Goal: Task Accomplishment & Management: Complete application form

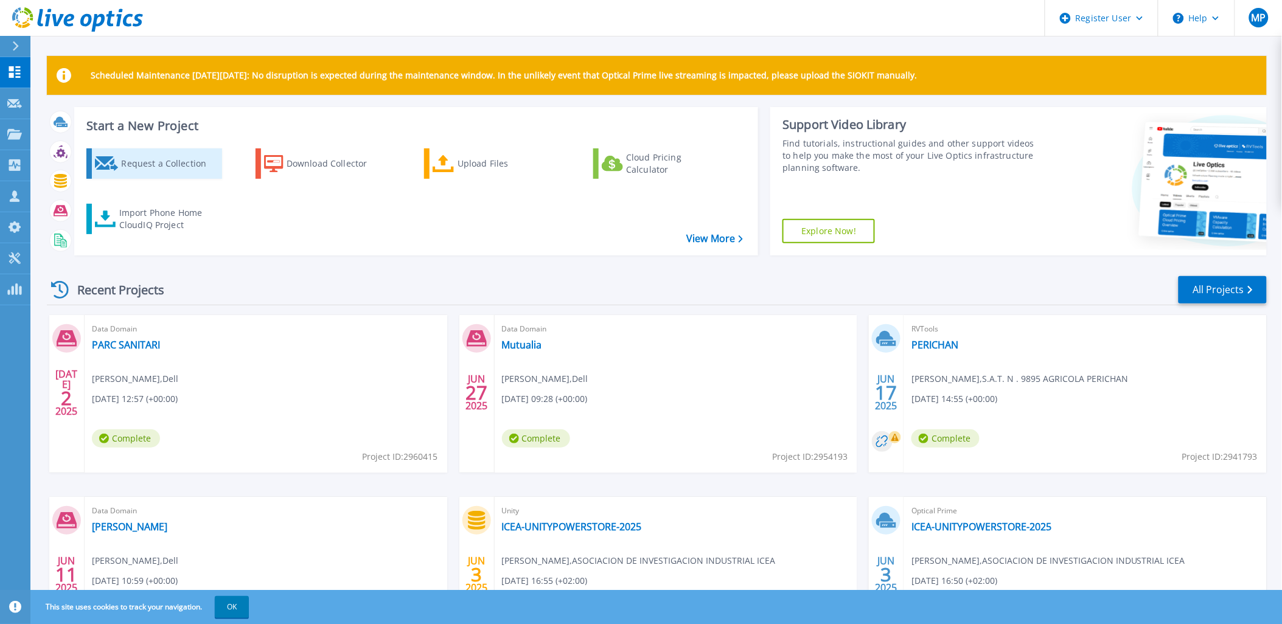
click at [150, 173] on div "Request a Collection" at bounding box center [169, 164] width 97 height 24
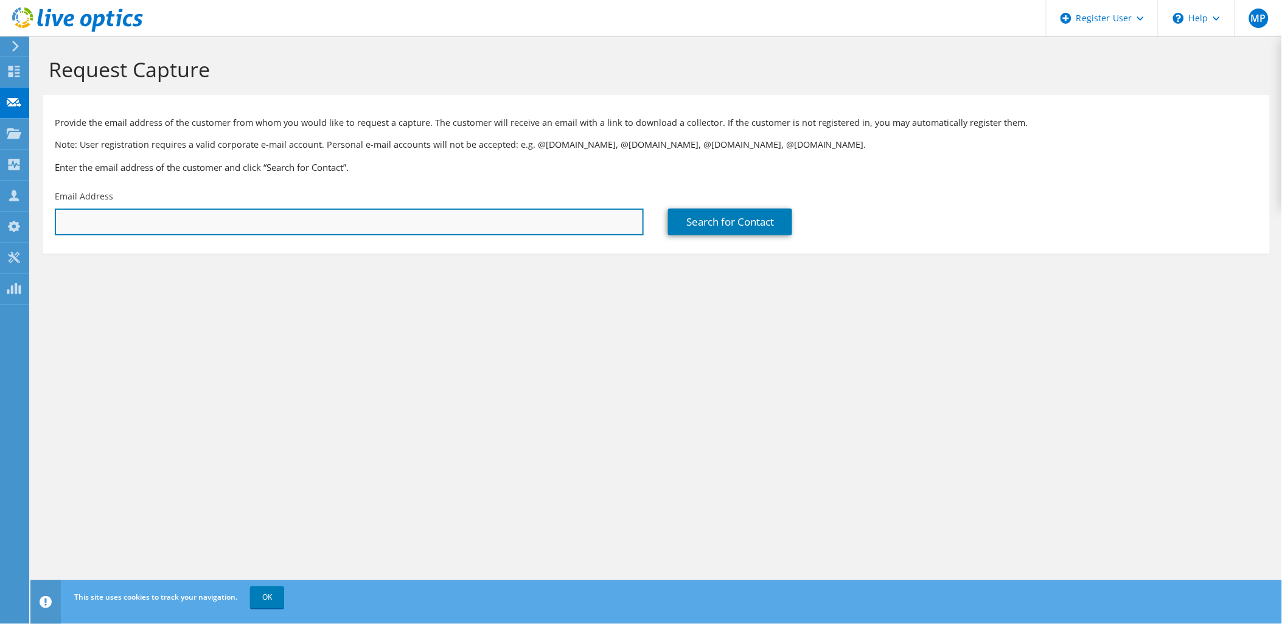
click at [405, 228] on input "text" at bounding box center [349, 222] width 589 height 27
paste input "oliver.aguilar@finicompany.com"
type input "oliver.aguilar@finicompany.com"
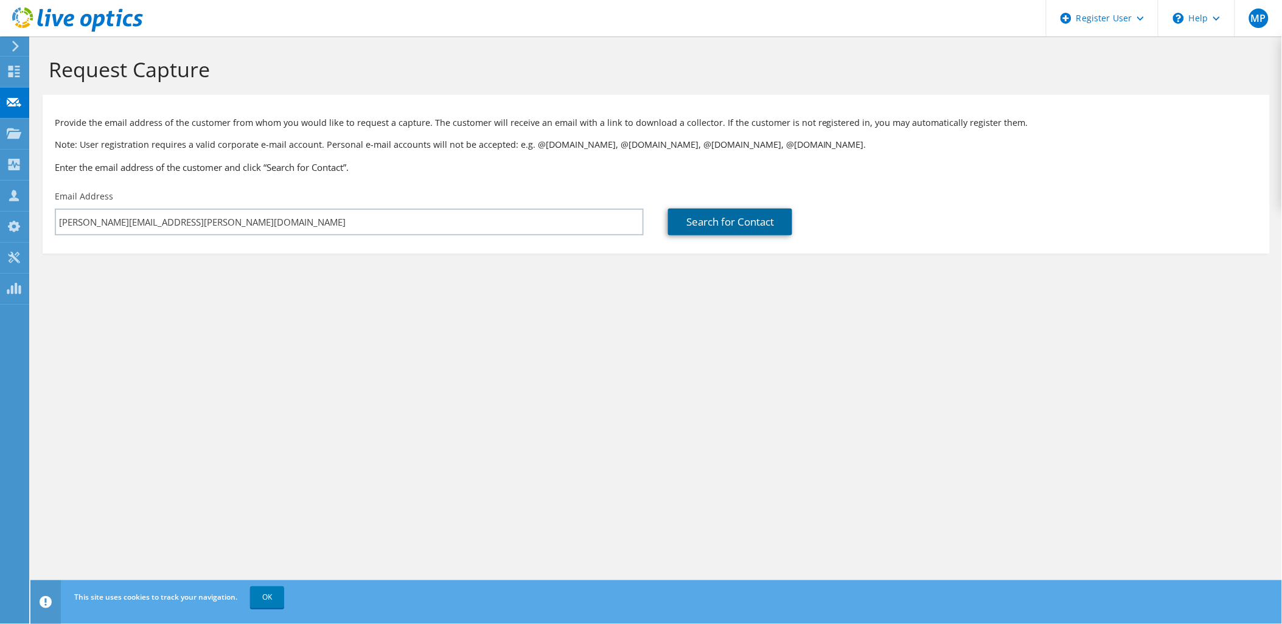
click at [722, 226] on link "Search for Contact" at bounding box center [730, 222] width 124 height 27
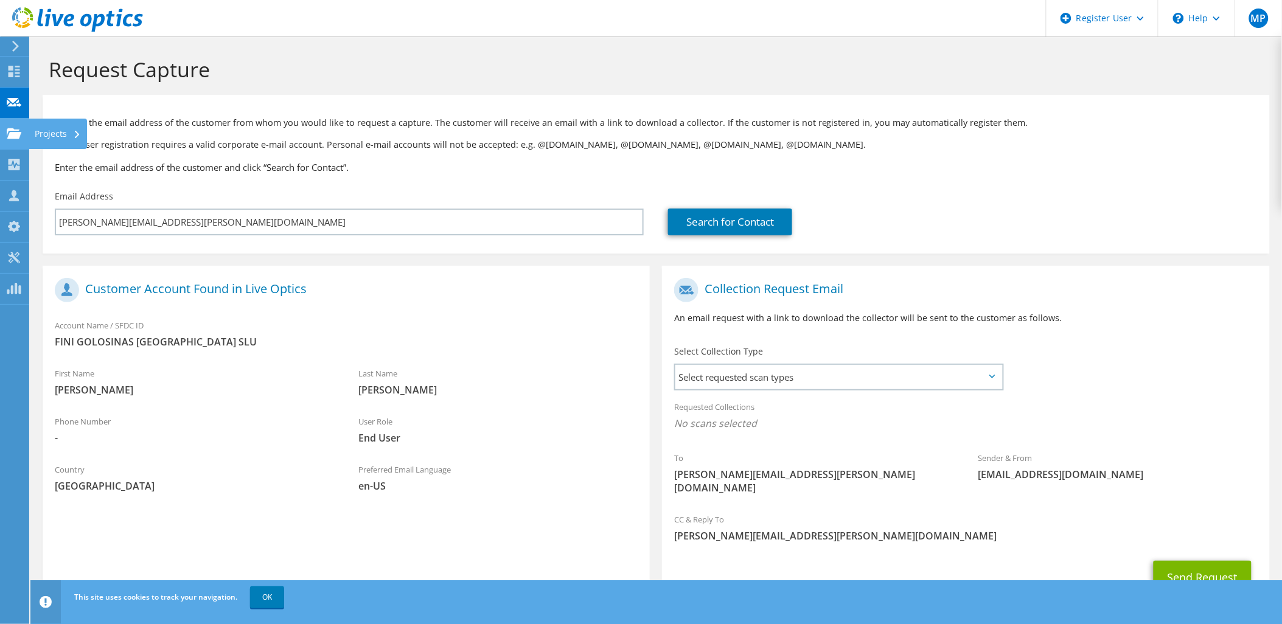
click at [21, 131] on icon at bounding box center [14, 134] width 15 height 12
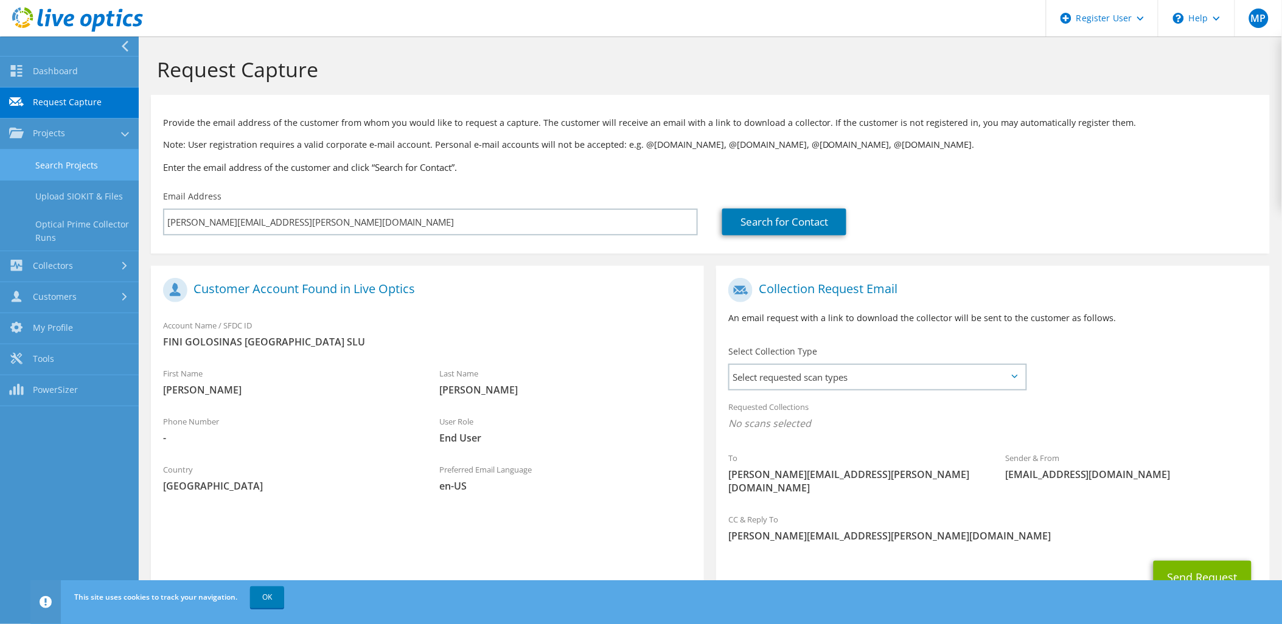
click at [88, 159] on link "Search Projects" at bounding box center [69, 165] width 139 height 31
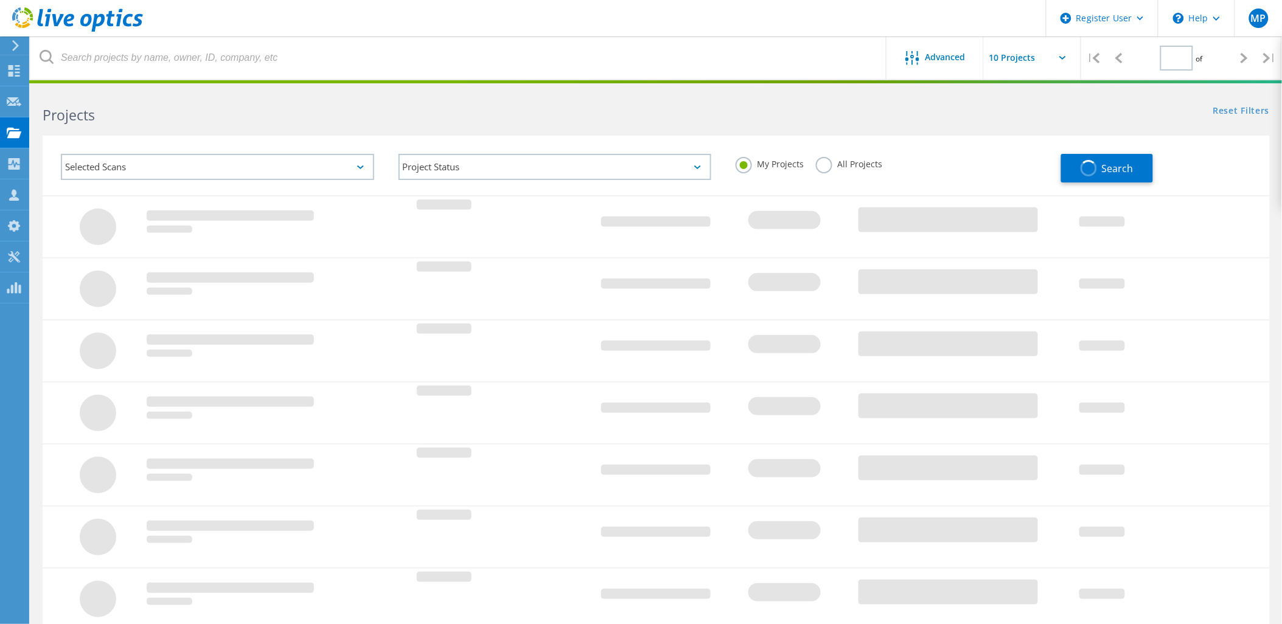
type input "1"
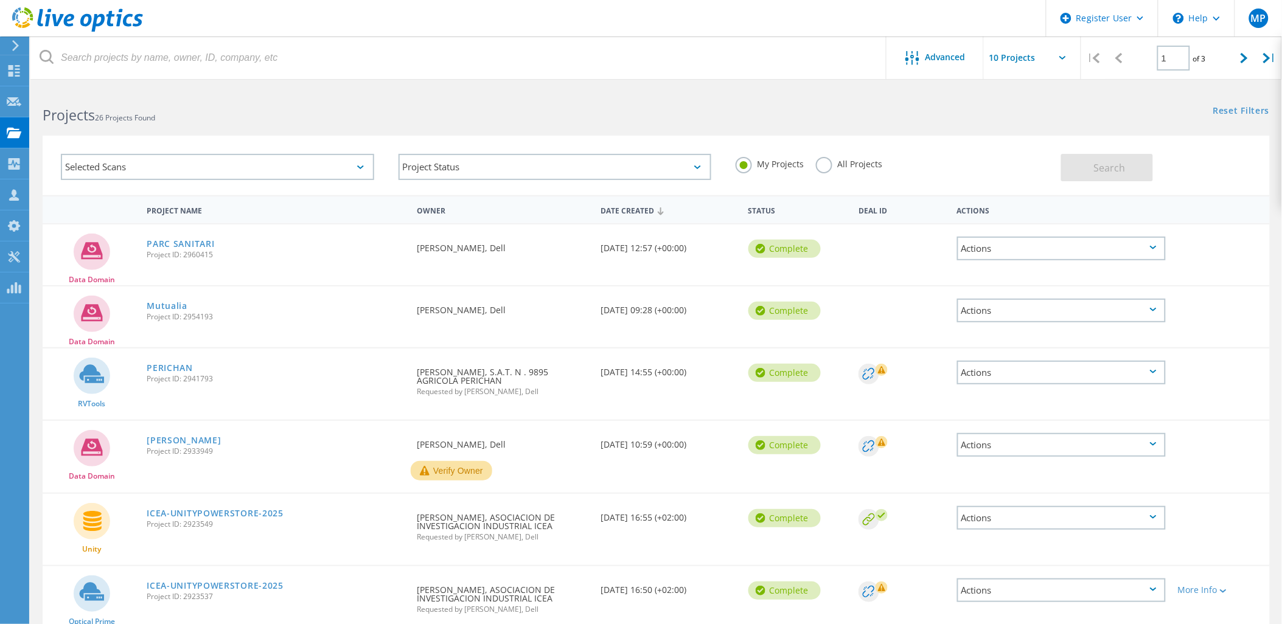
click at [856, 170] on div "All Projects" at bounding box center [849, 166] width 66 height 18
click at [807, 159] on div "My Projects All Projects" at bounding box center [893, 164] width 338 height 45
click at [819, 163] on label "All Projects" at bounding box center [849, 163] width 66 height 12
click at [0, 0] on input "All Projects" at bounding box center [0, 0] width 0 height 0
click at [915, 64] on icon at bounding box center [913, 58] width 14 height 14
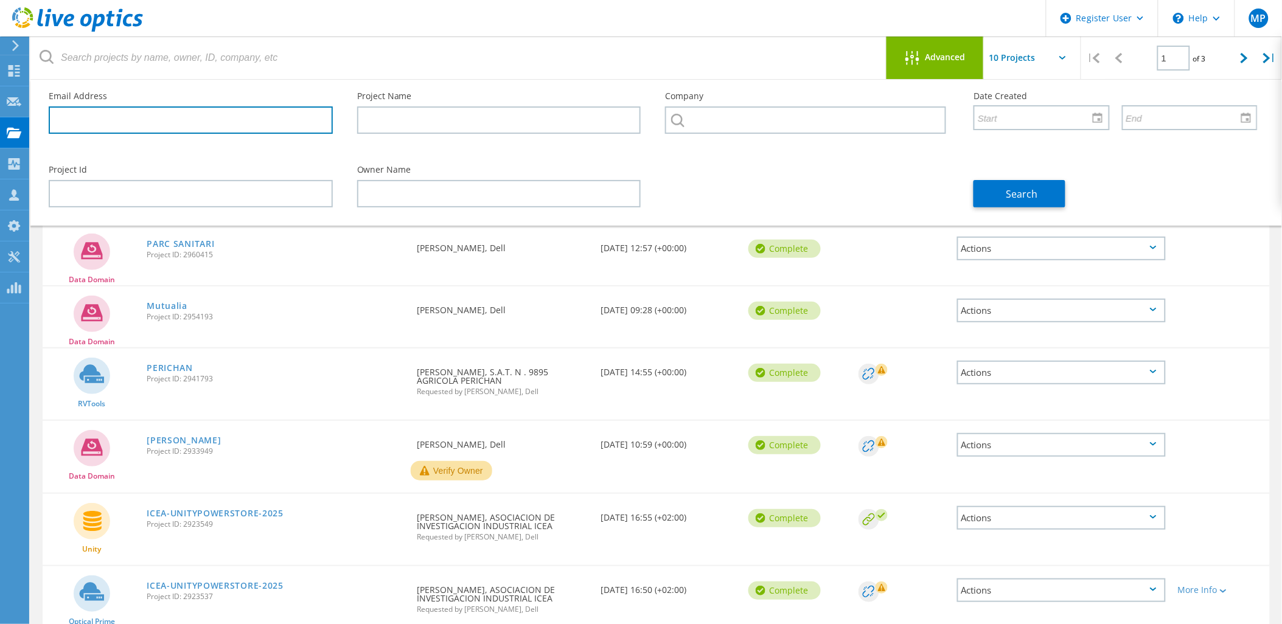
click at [163, 125] on input "text" at bounding box center [191, 120] width 284 height 27
paste input "oliver.aguilar@finicompany.com"
type input "oliver.aguilar@finicompany.com"
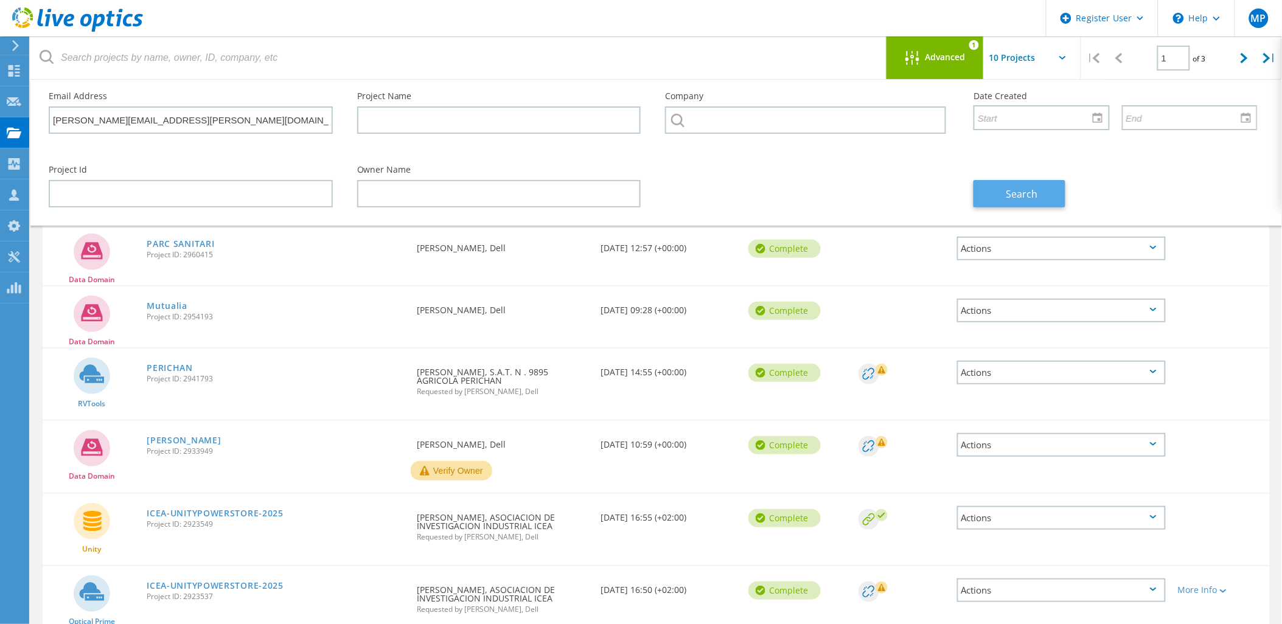
click at [1002, 196] on button "Search" at bounding box center [1020, 193] width 92 height 27
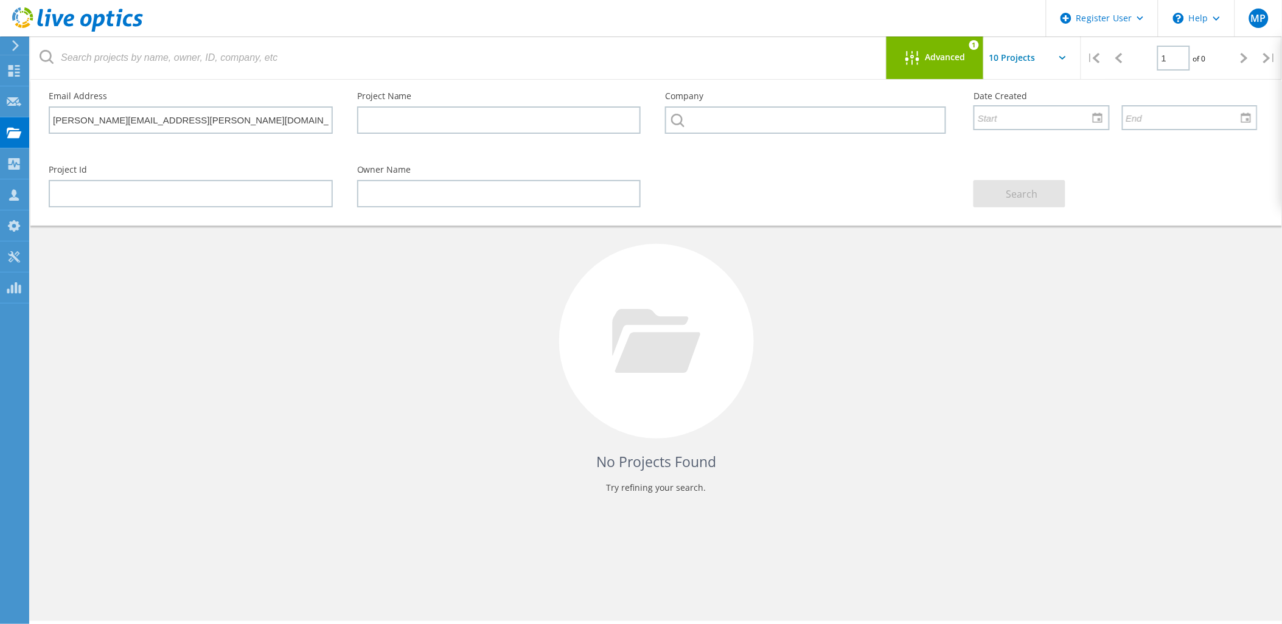
click at [1030, 49] on input "text" at bounding box center [1045, 58] width 122 height 43
drag, startPoint x: 203, startPoint y: 125, endPoint x: 49, endPoint y: 111, distance: 155.2
click at [49, 111] on input "oliver.aguilar@finicompany.com" at bounding box center [191, 120] width 284 height 27
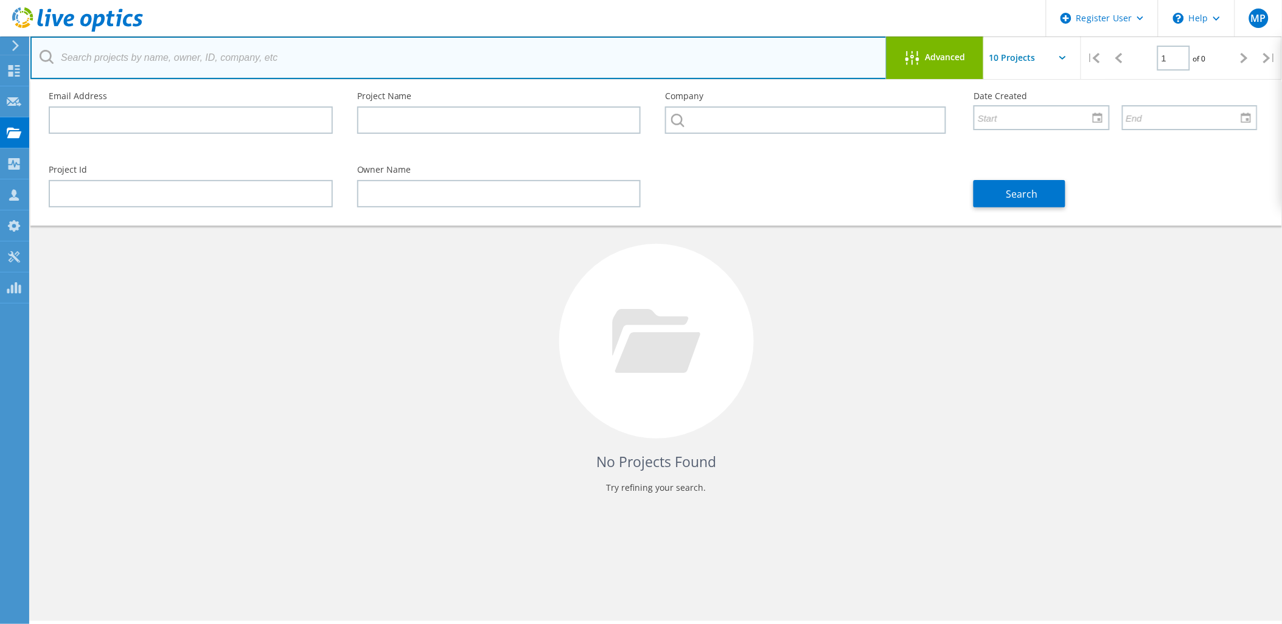
click at [149, 52] on input "text" at bounding box center [458, 58] width 857 height 43
type input "o"
type input "fini"
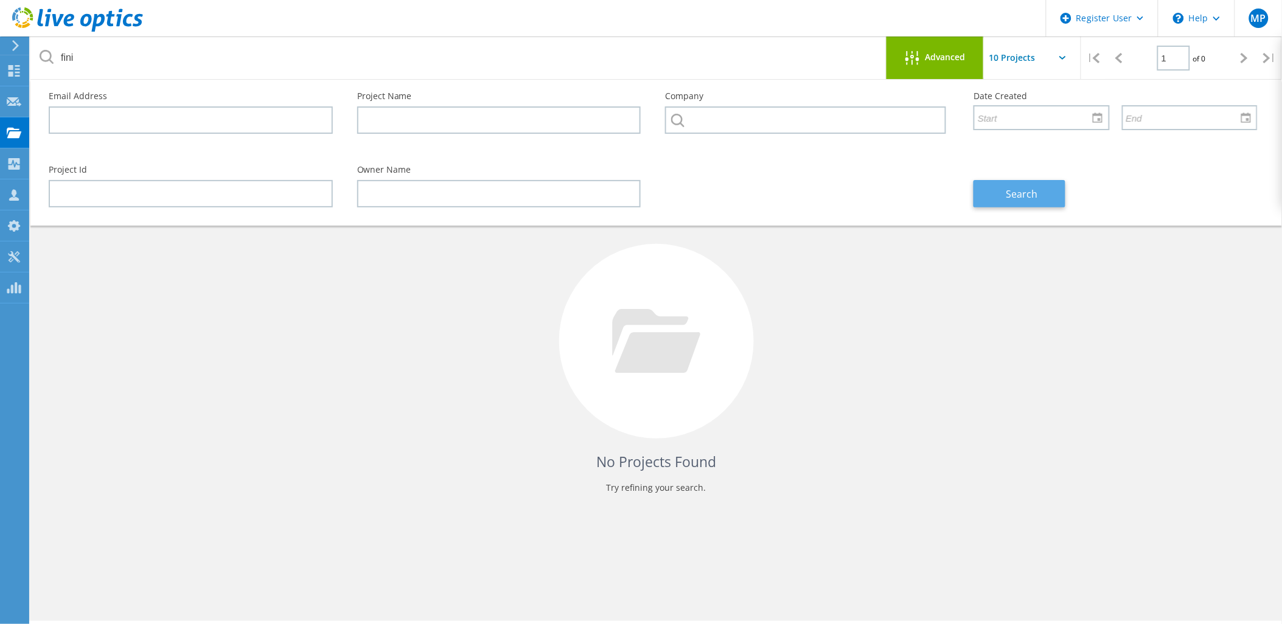
click at [1019, 192] on span "Search" at bounding box center [1023, 193] width 32 height 13
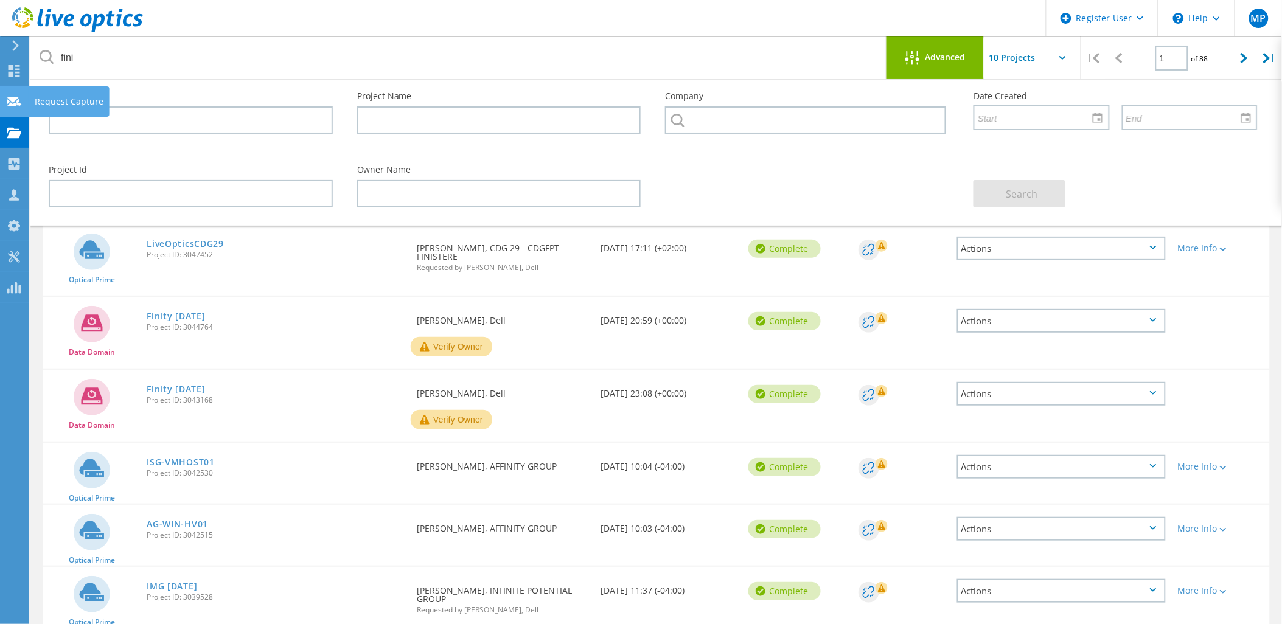
click at [20, 96] on icon at bounding box center [14, 102] width 15 height 12
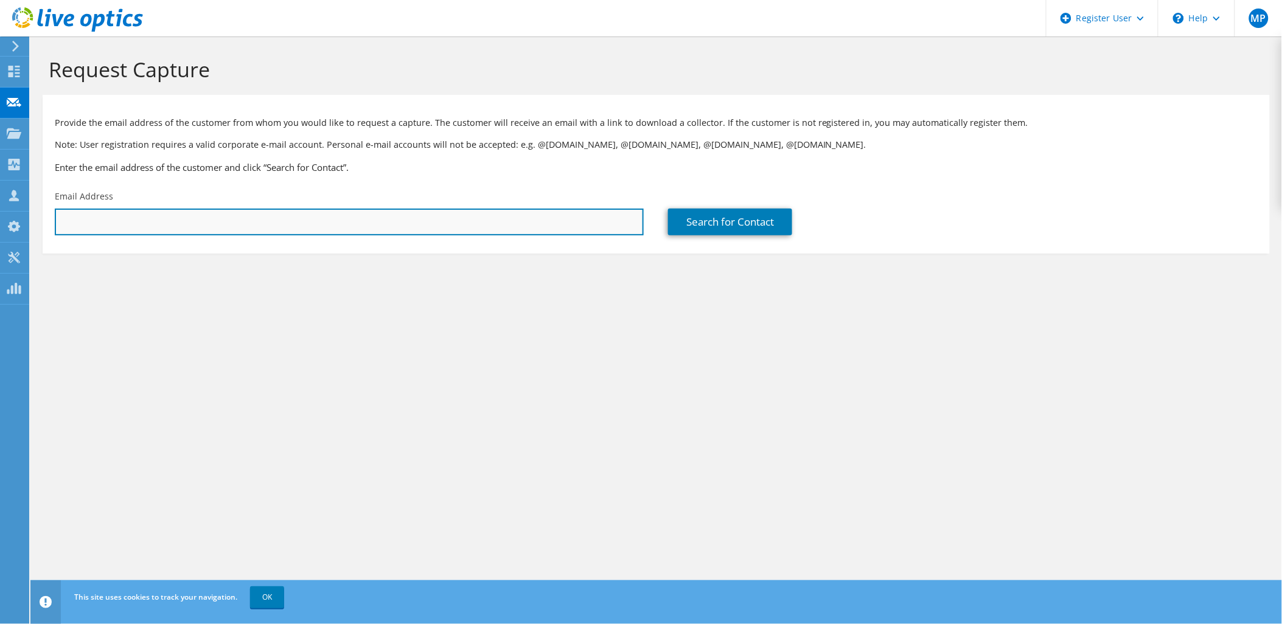
click at [236, 226] on input "text" at bounding box center [349, 222] width 589 height 27
paste input "[PERSON_NAME][EMAIL_ADDRESS][PERSON_NAME][DOMAIN_NAME]"
type input "[PERSON_NAME][EMAIL_ADDRESS][PERSON_NAME][DOMAIN_NAME]"
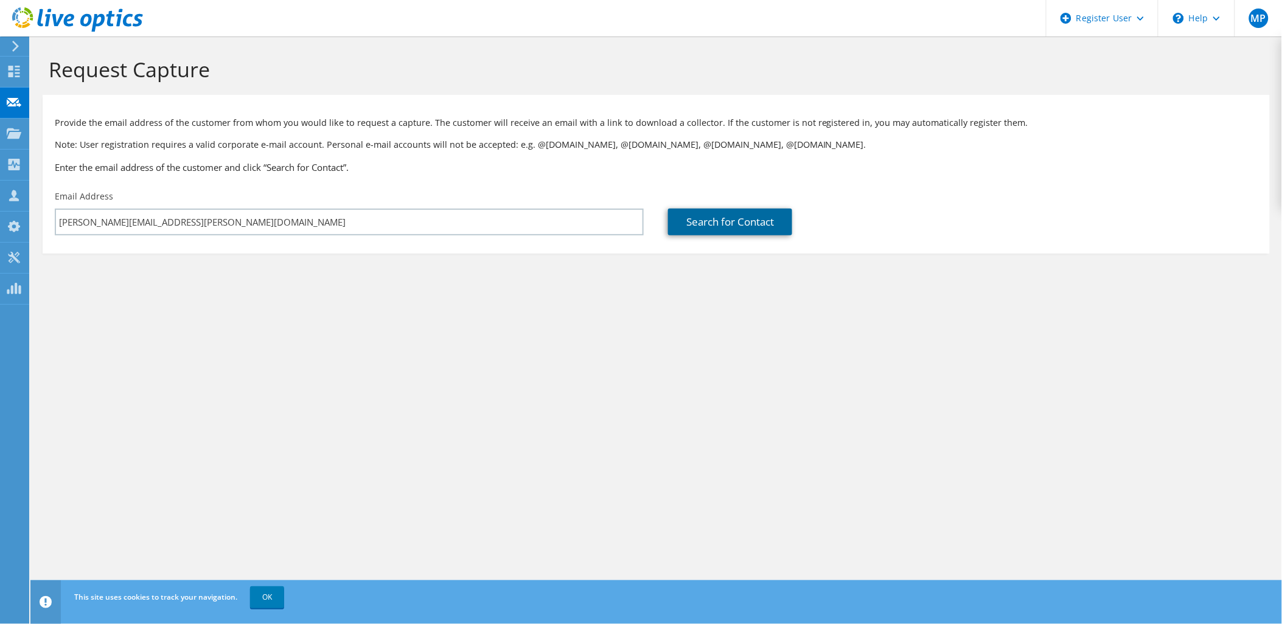
click at [760, 218] on link "Search for Contact" at bounding box center [730, 222] width 124 height 27
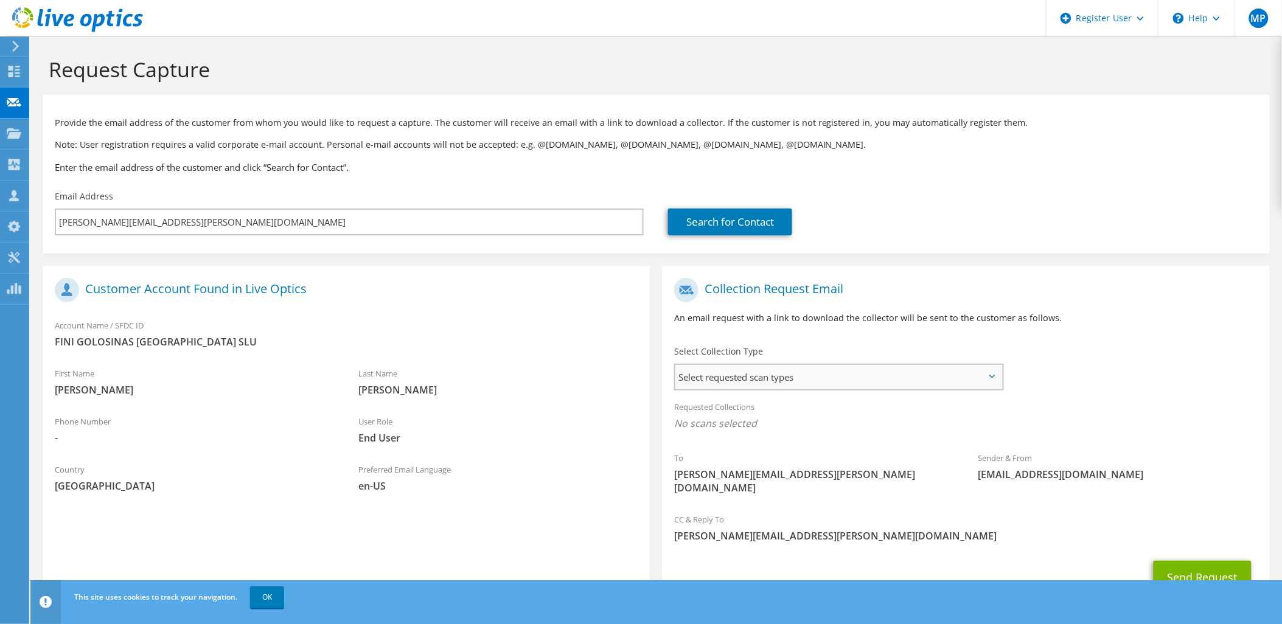
click at [736, 386] on span "Select requested scan types" at bounding box center [839, 377] width 327 height 24
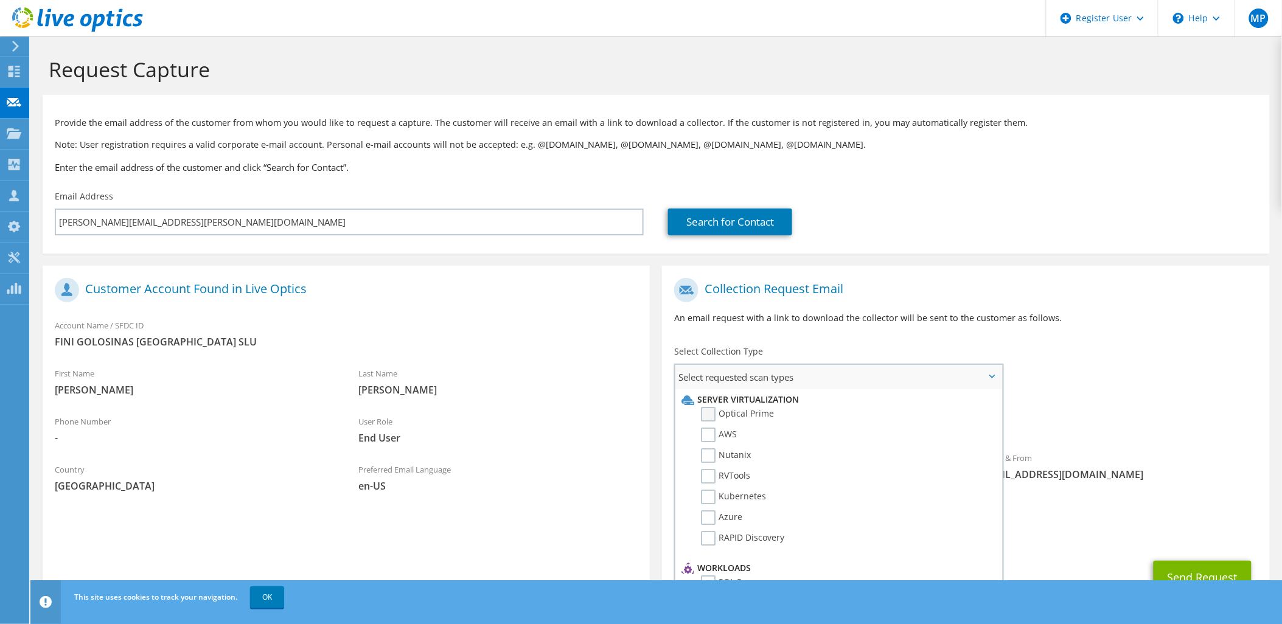
click at [733, 415] on label "Optical Prime" at bounding box center [737, 414] width 73 height 15
click at [0, 0] on input "Optical Prime" at bounding box center [0, 0] width 0 height 0
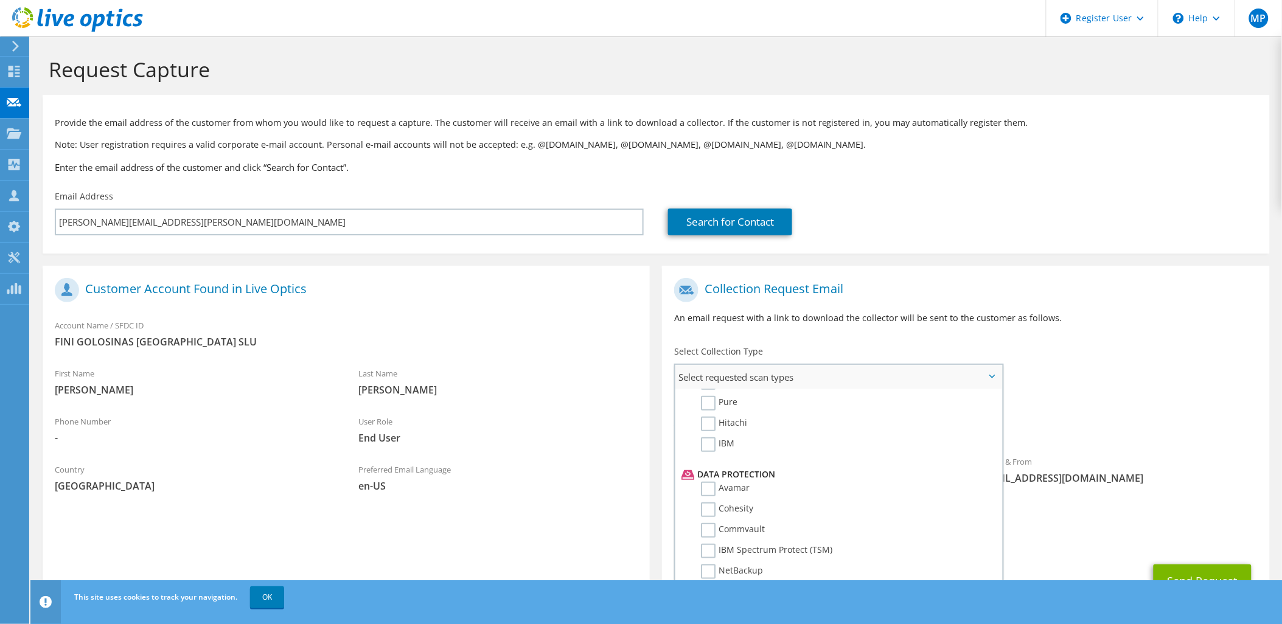
scroll to position [502, 0]
click at [1120, 372] on div "To oliver.aguilar@finicompany.com Sender & From liveoptics@liveoptics.com" at bounding box center [965, 391] width 607 height 239
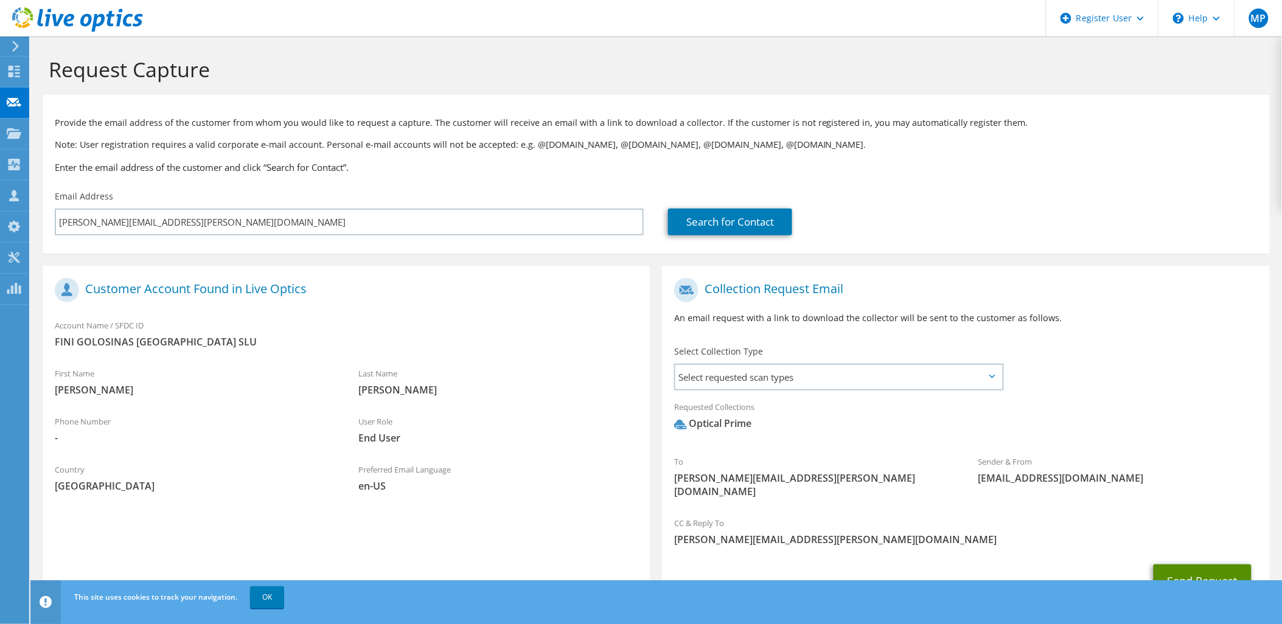
drag, startPoint x: 1195, startPoint y: 575, endPoint x: 1171, endPoint y: 557, distance: 29.2
click at [1171, 565] on button "Send Request" at bounding box center [1203, 581] width 98 height 33
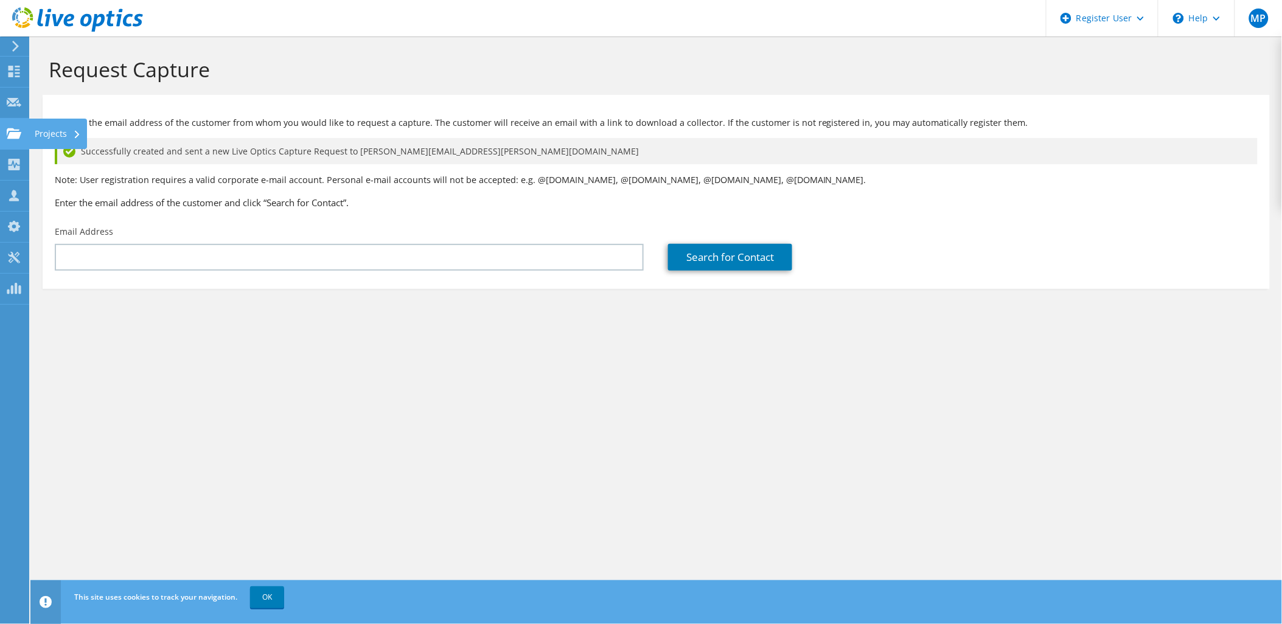
click at [13, 131] on icon at bounding box center [14, 134] width 15 height 12
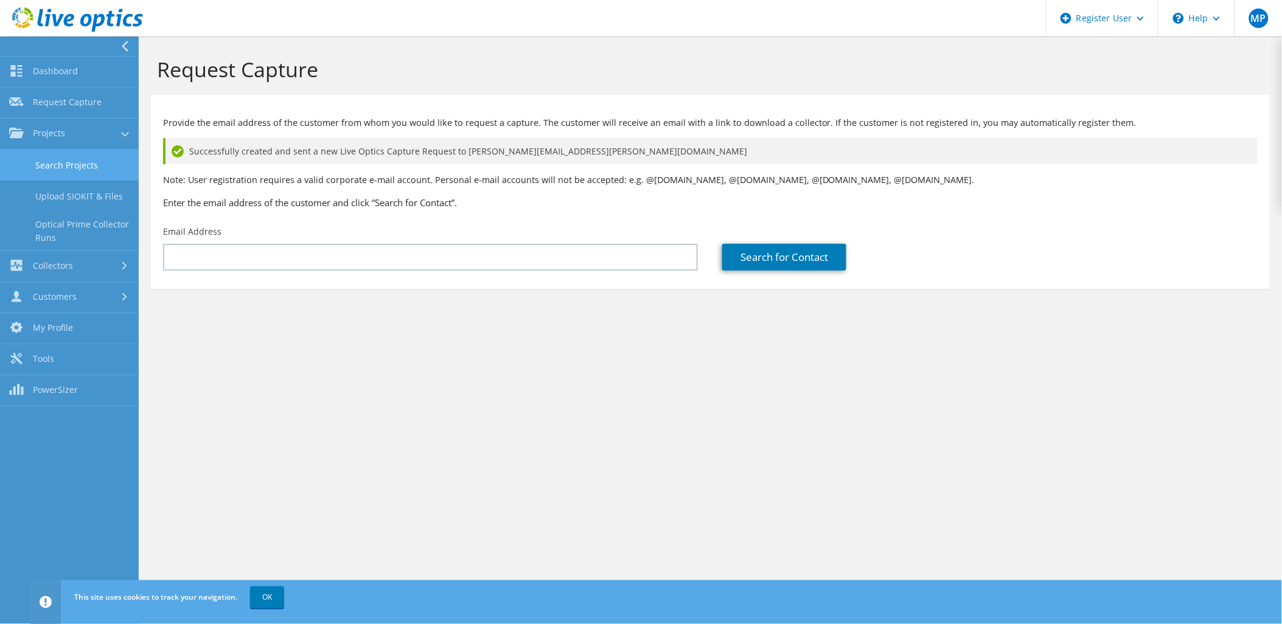
click at [71, 167] on link "Search Projects" at bounding box center [69, 165] width 139 height 31
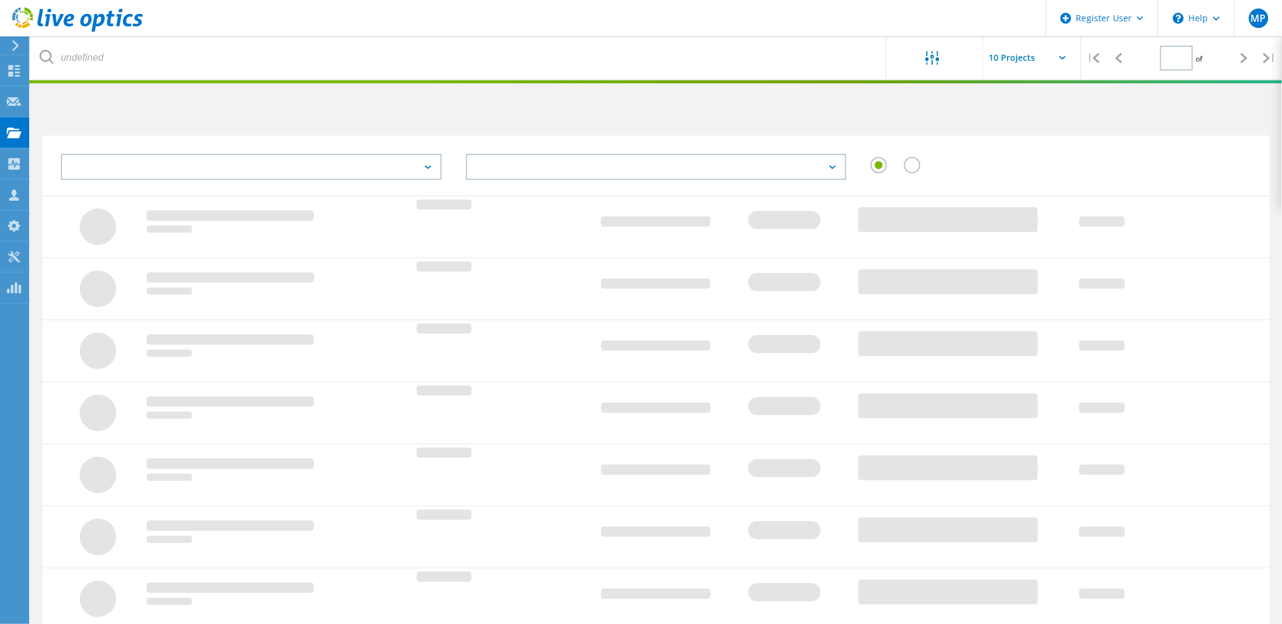
type input "1"
